Goal: Find specific page/section: Find specific page/section

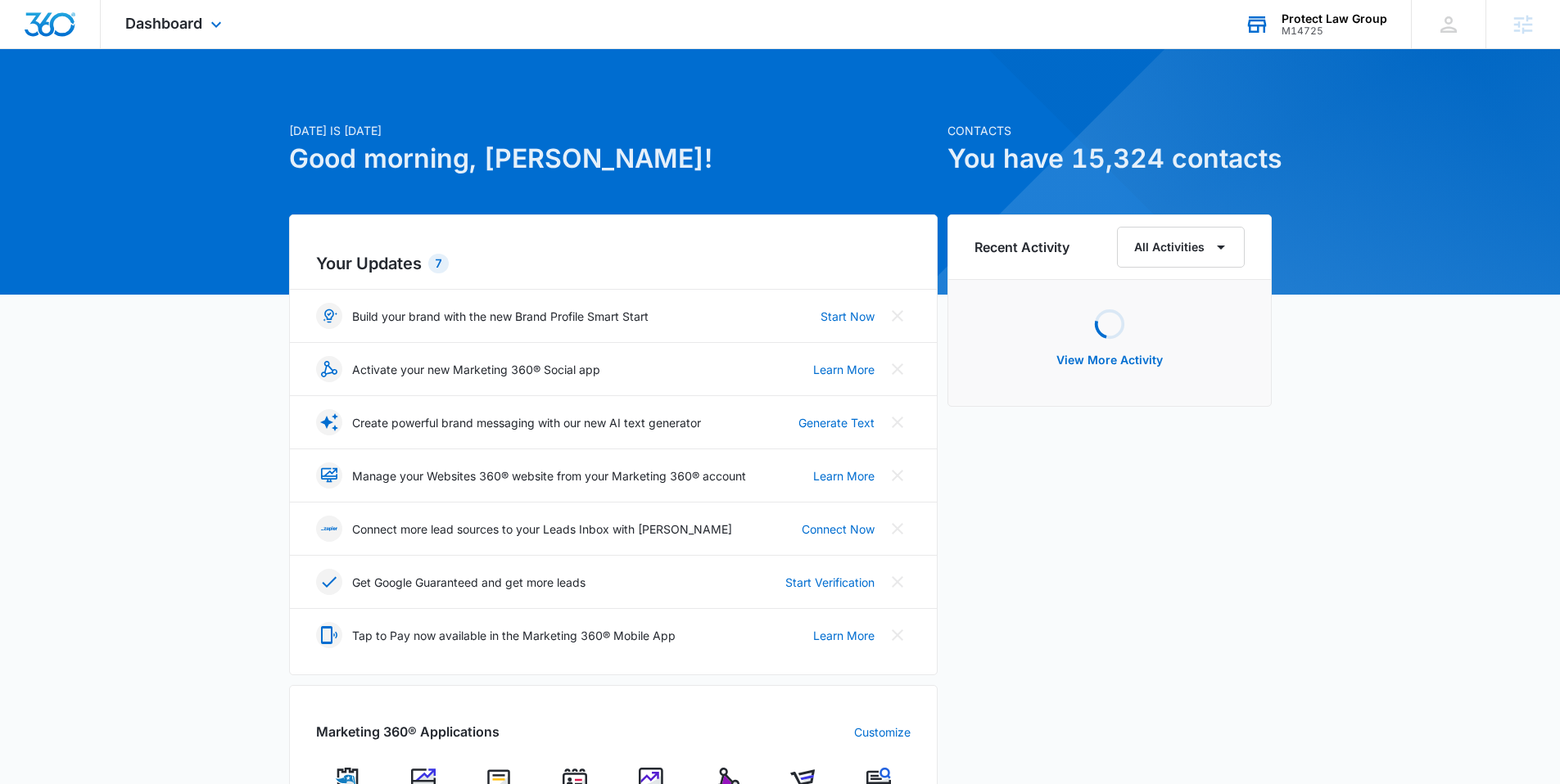
click at [1338, 19] on div "Protect Law Group" at bounding box center [1335, 18] width 106 height 13
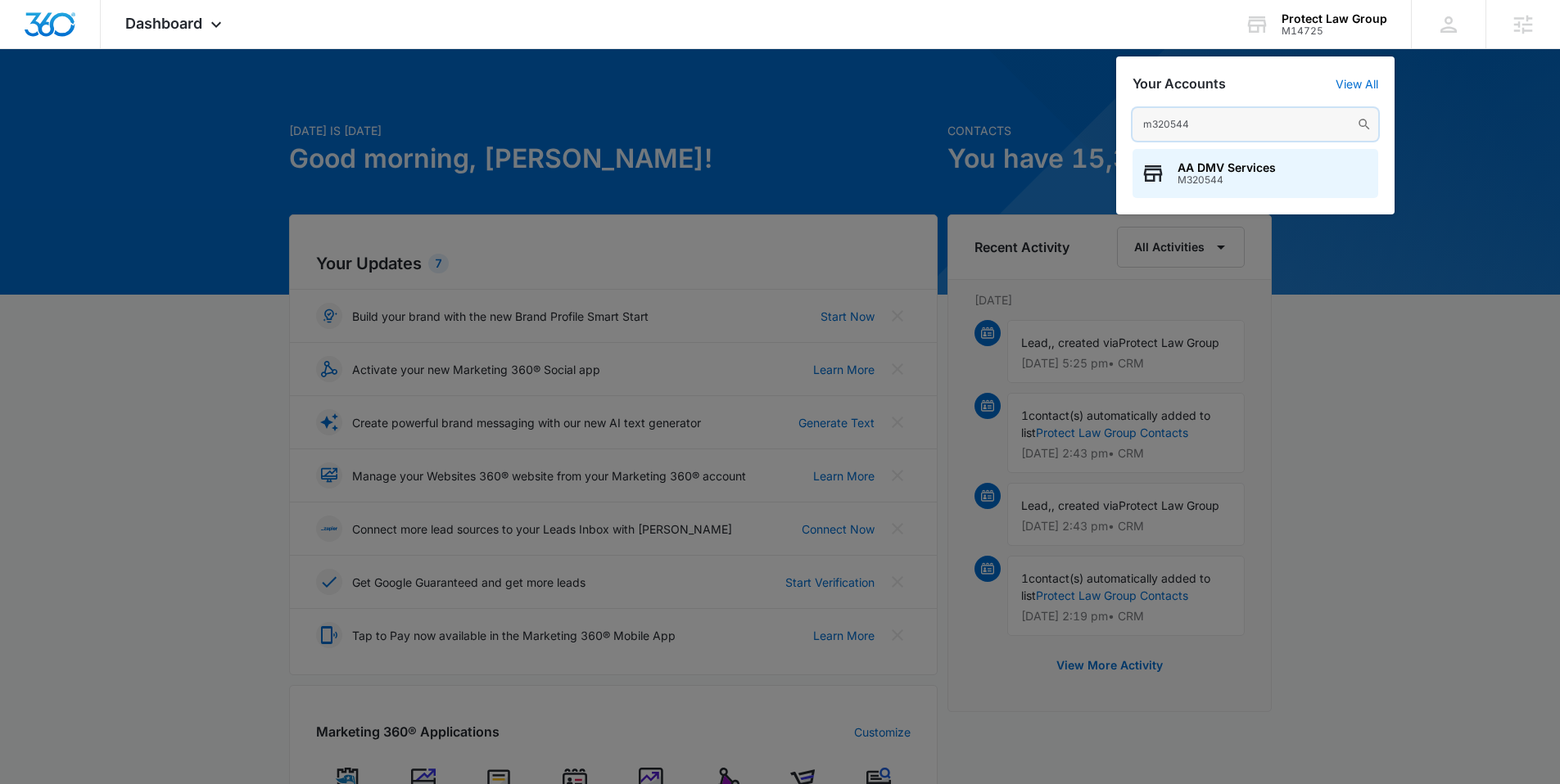
type input "m320544"
click at [1200, 175] on span "M320544" at bounding box center [1226, 181] width 98 height 12
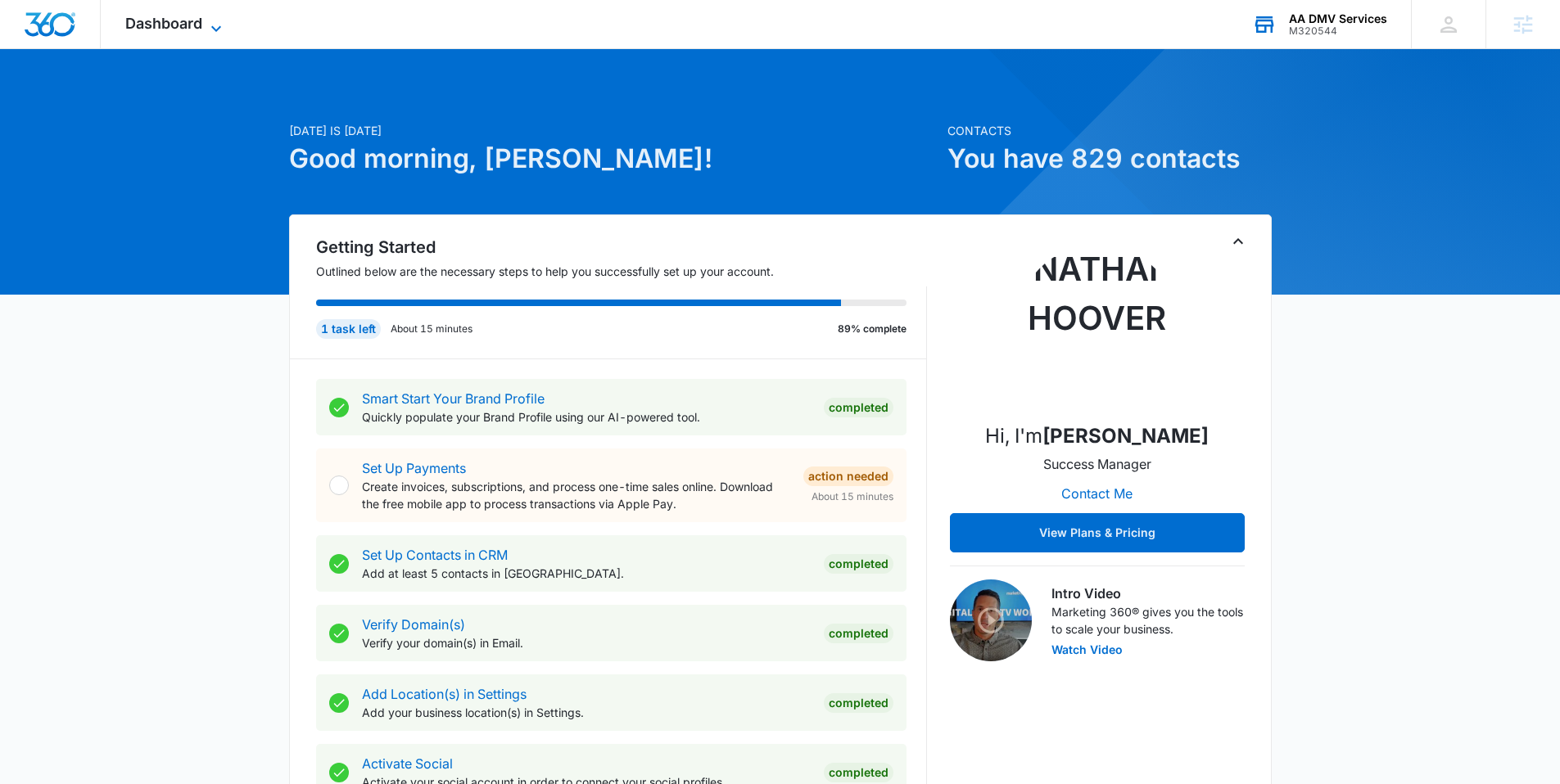
click at [175, 22] on span "Dashboard" at bounding box center [164, 23] width 77 height 17
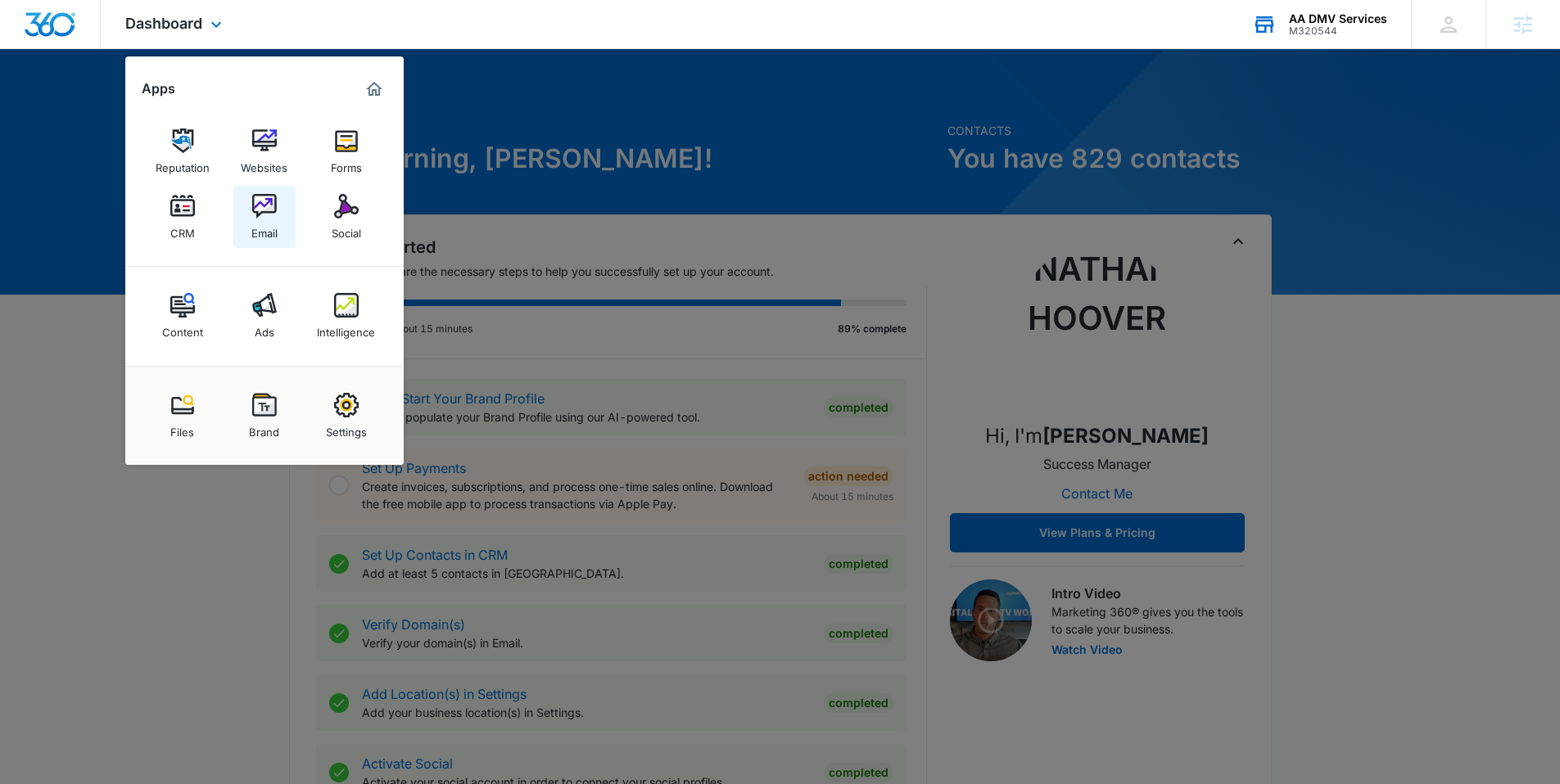
click at [269, 200] on img at bounding box center [264, 205] width 25 height 25
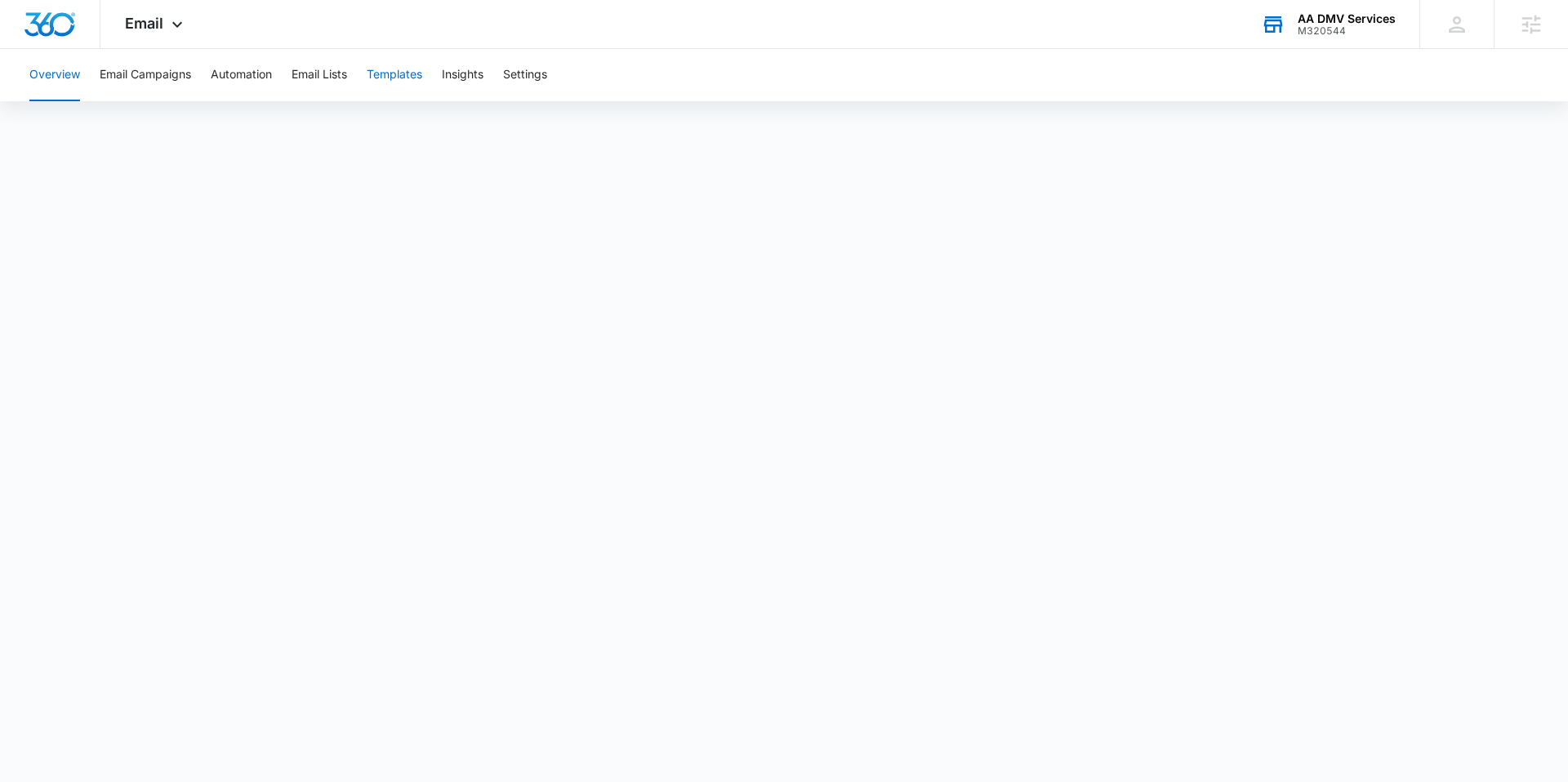
click at [394, 76] on button "Templates" at bounding box center [394, 75] width 55 height 52
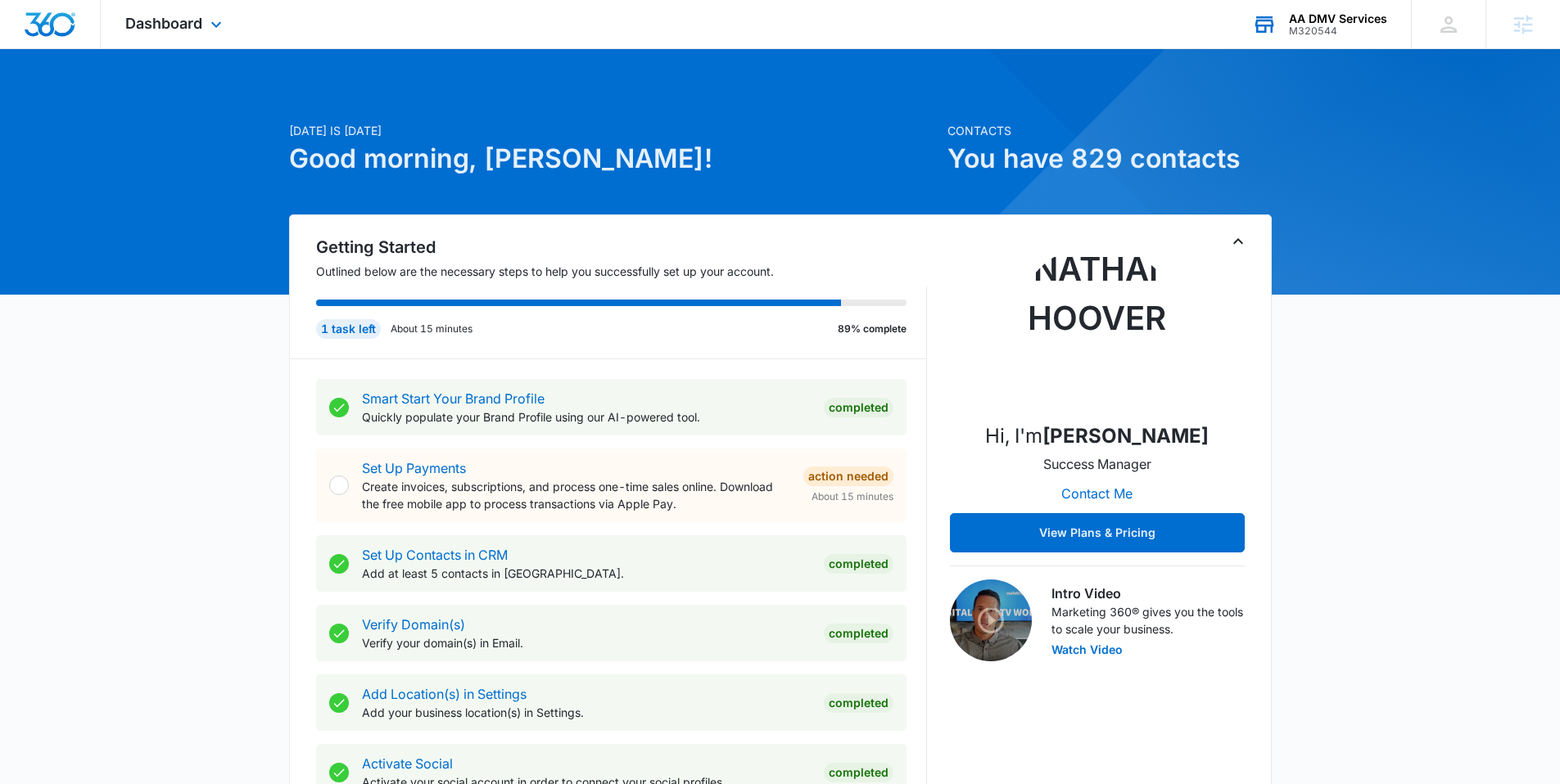
click at [1326, 33] on div "M320544" at bounding box center [1338, 32] width 98 height 12
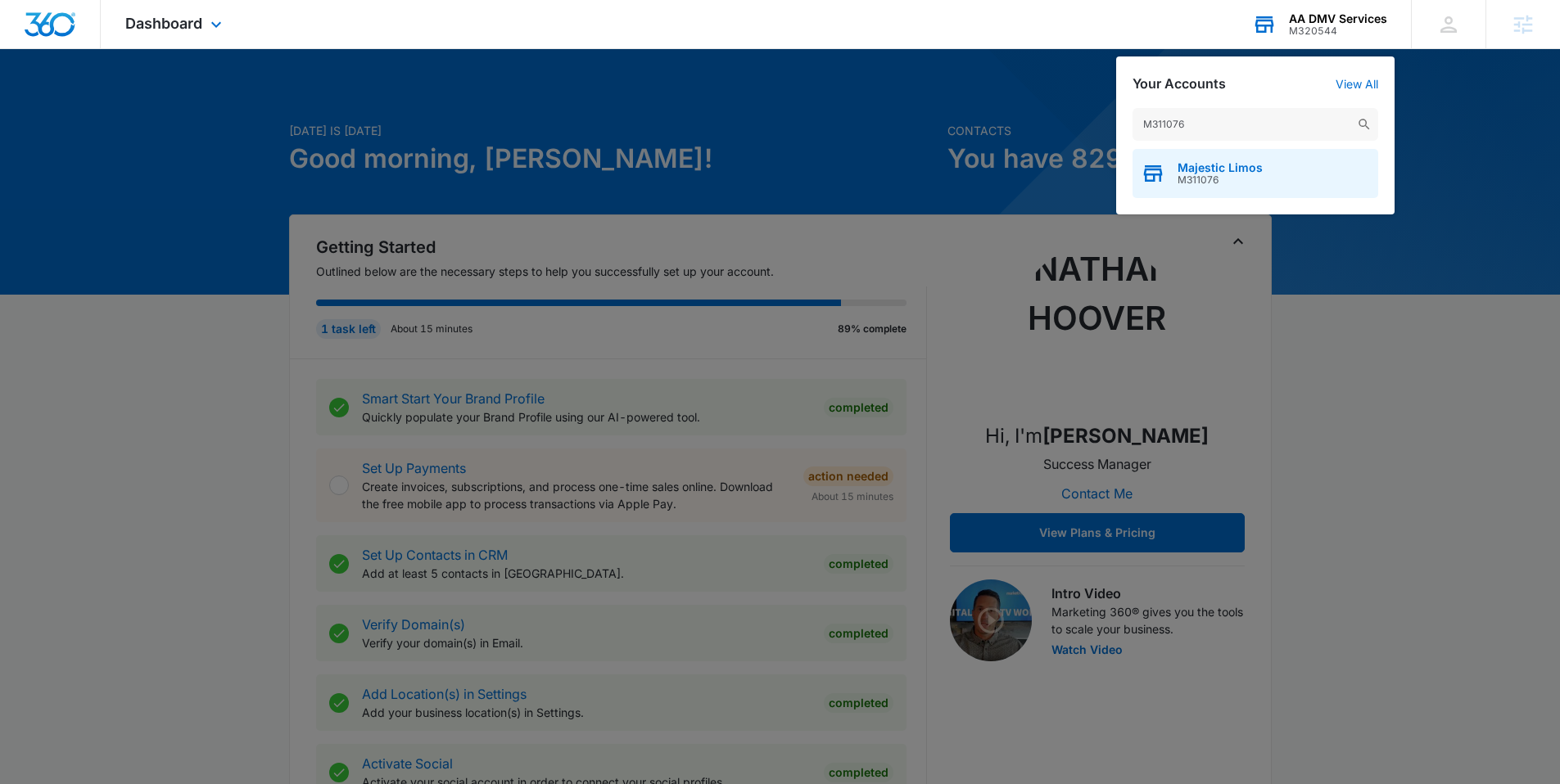
type input "M311076"
click at [1188, 166] on span "Majestic Limos" at bounding box center [1220, 167] width 85 height 13
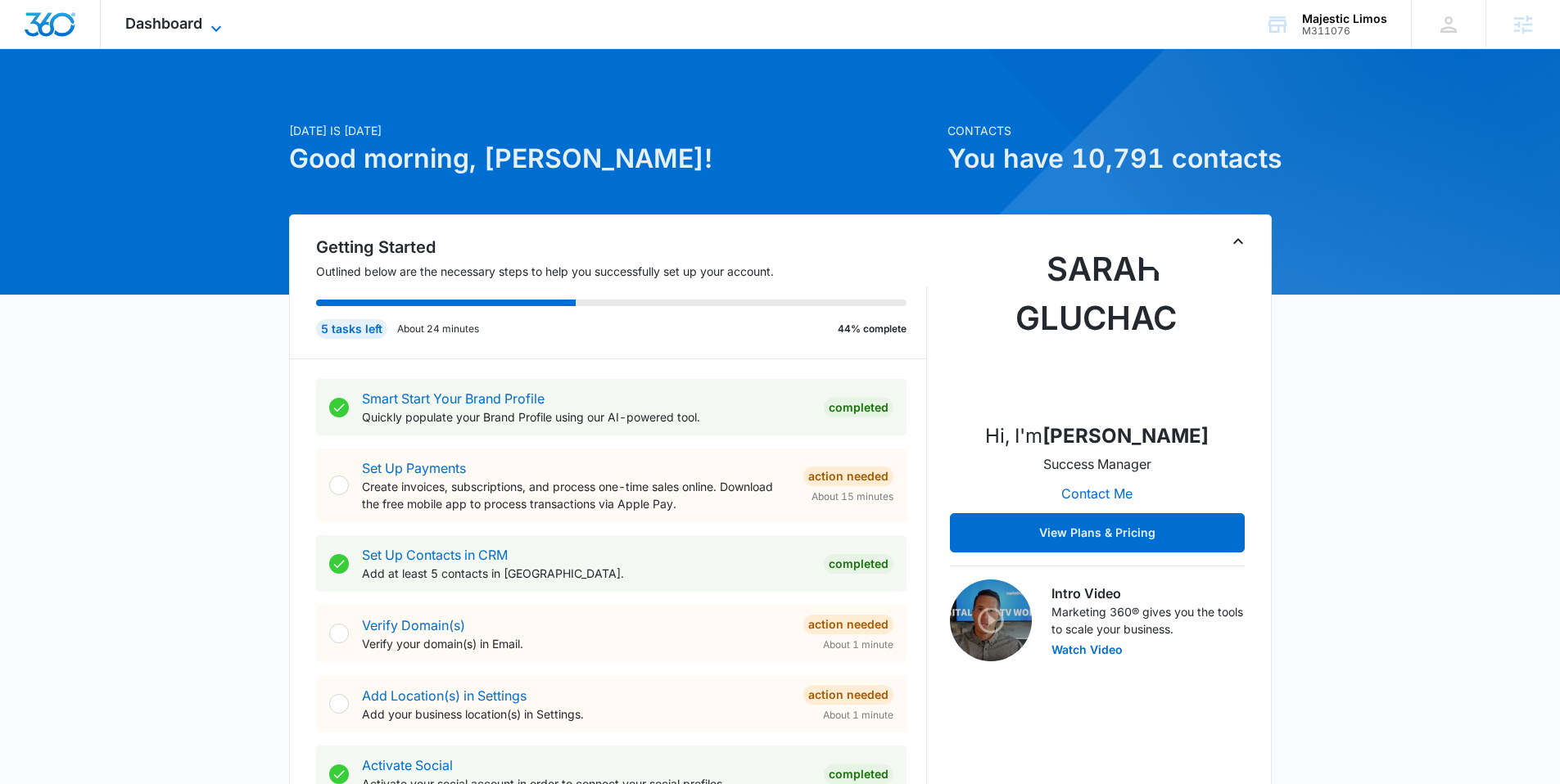
click at [163, 22] on span "Dashboard" at bounding box center [164, 23] width 77 height 17
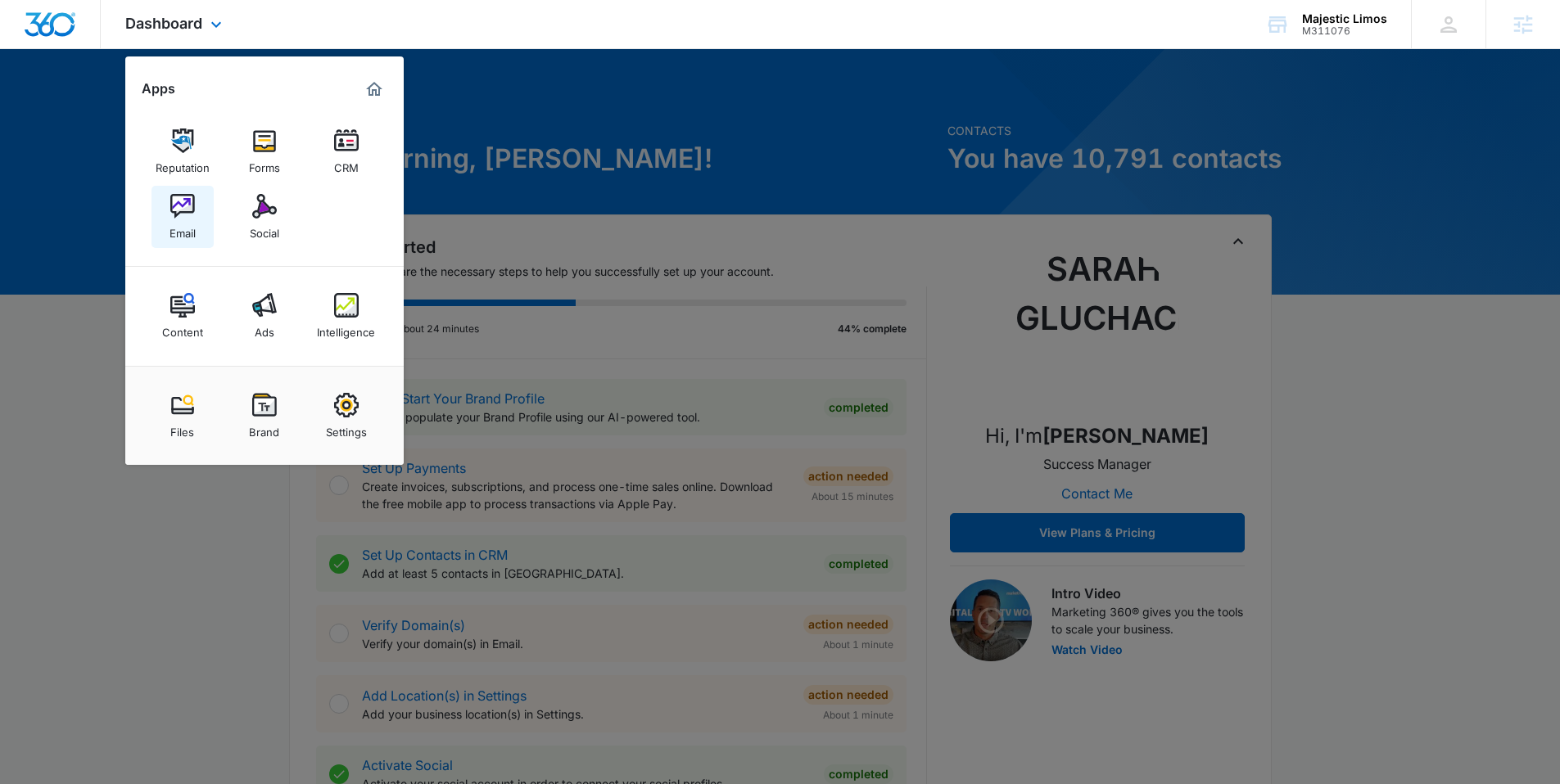
click at [185, 196] on img at bounding box center [182, 205] width 25 height 25
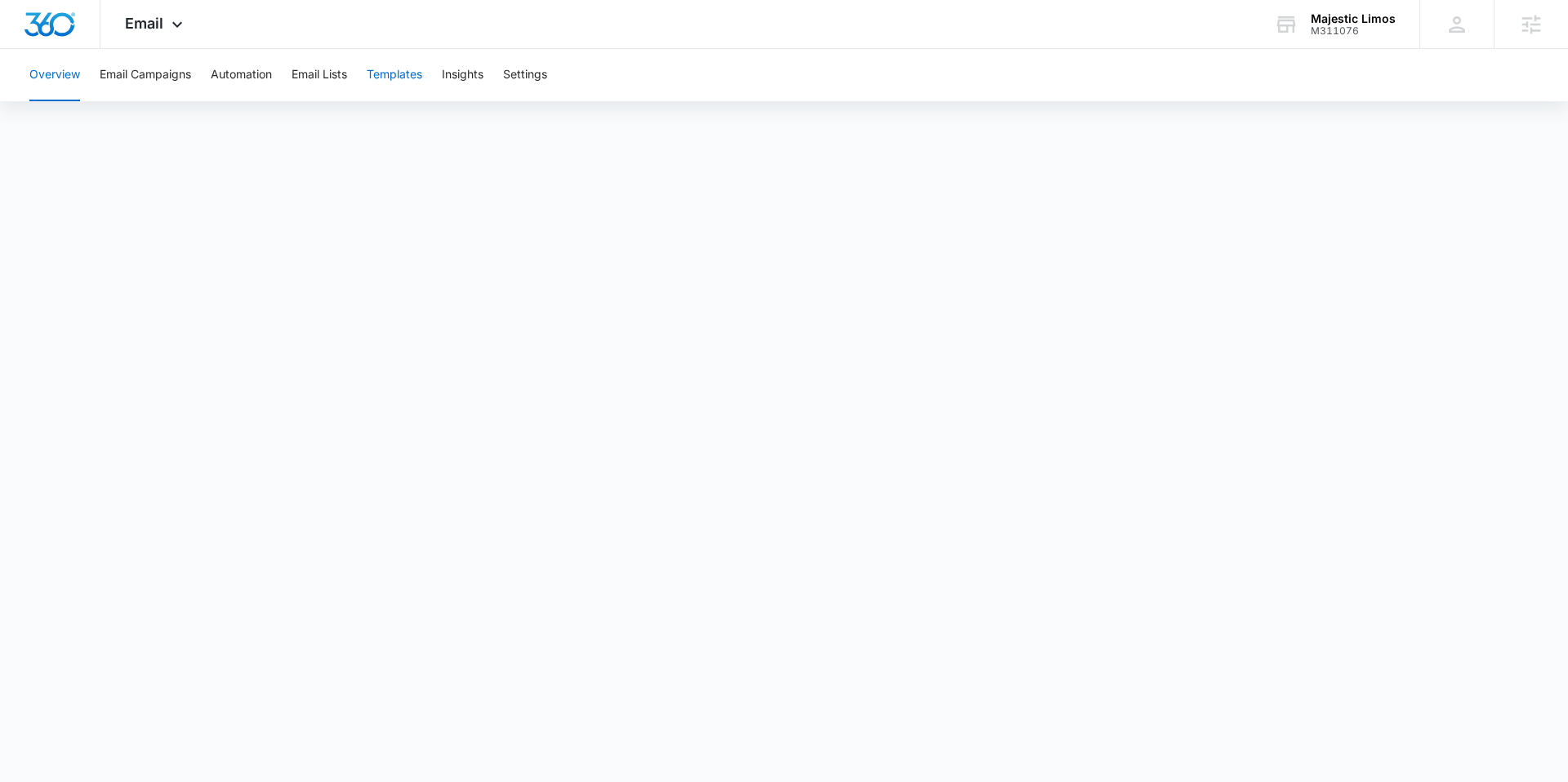
click at [389, 79] on button "Templates" at bounding box center [394, 75] width 55 height 52
